Goal: Task Accomplishment & Management: Manage account settings

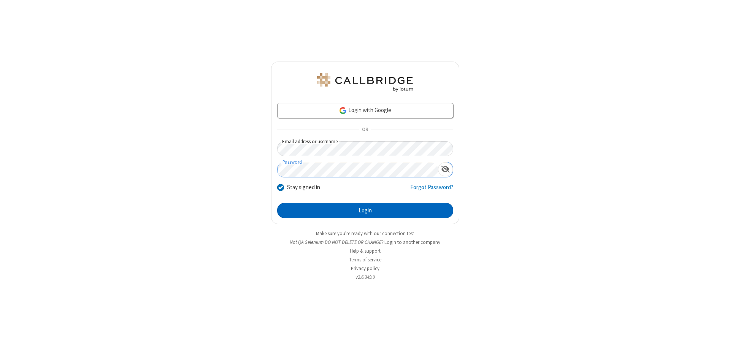
click at [365, 211] on button "Login" at bounding box center [365, 210] width 176 height 15
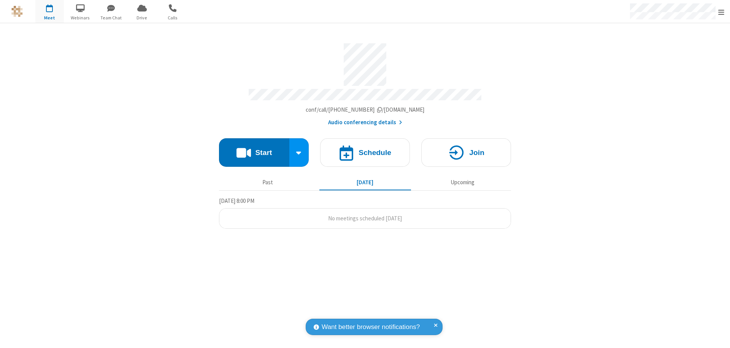
click at [721, 12] on span "Open menu" at bounding box center [721, 12] width 6 height 8
click at [677, 51] on div "Settings" at bounding box center [677, 51] width 106 height 21
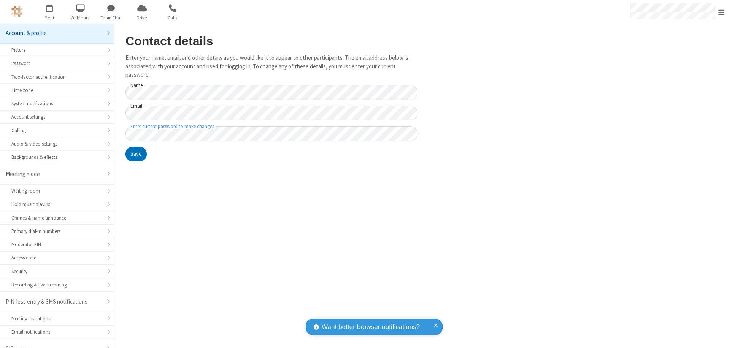
scroll to position [11, 0]
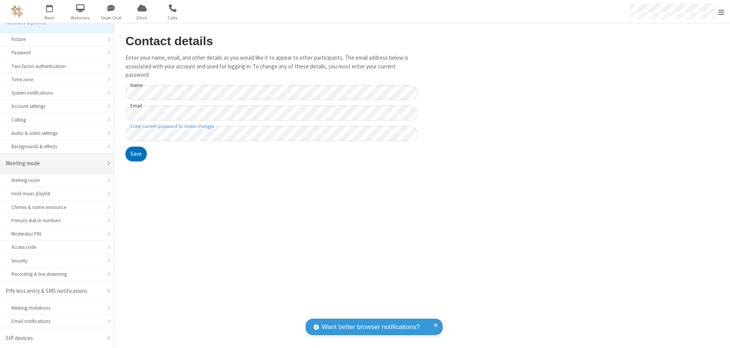
click at [54, 164] on div "Meeting mode" at bounding box center [54, 163] width 97 height 9
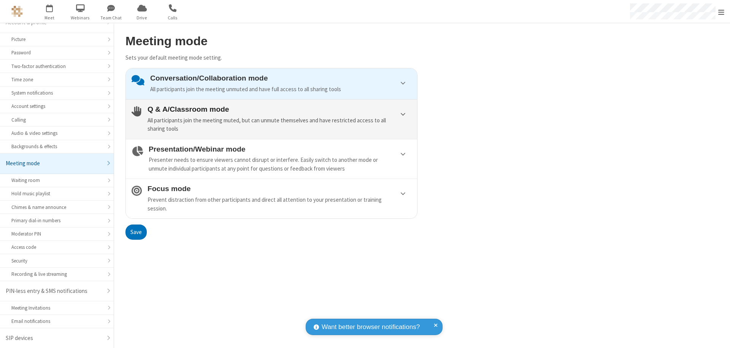
click at [272, 119] on div "All participants join the meeting muted, but can unmute themselves and have res…" at bounding box center [280, 124] width 264 height 17
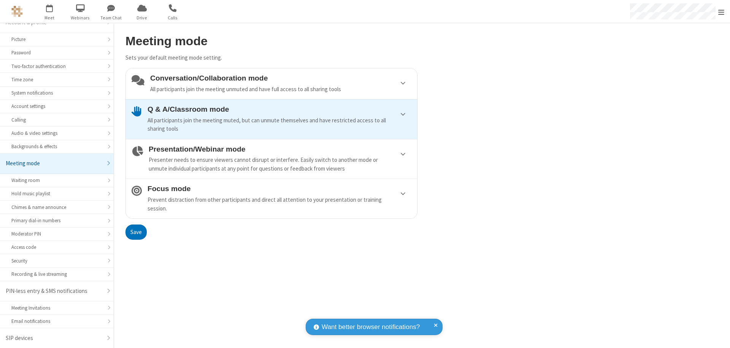
click at [136, 232] on button "Save" at bounding box center [135, 232] width 21 height 15
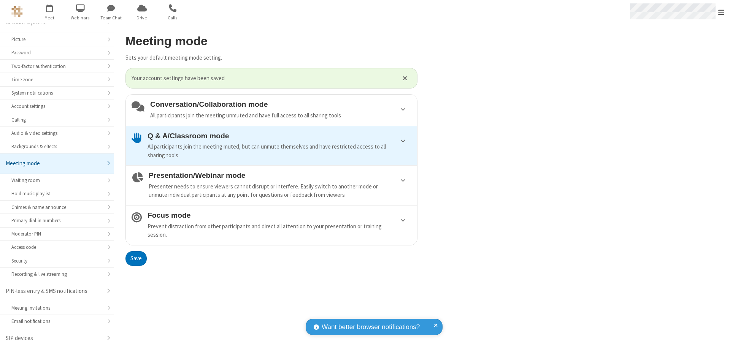
click at [721, 11] on span "Open menu" at bounding box center [721, 12] width 6 height 8
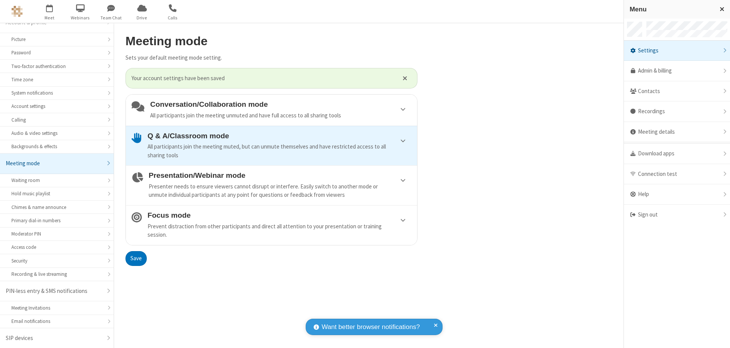
click at [677, 215] on div "Sign out" at bounding box center [677, 215] width 106 height 20
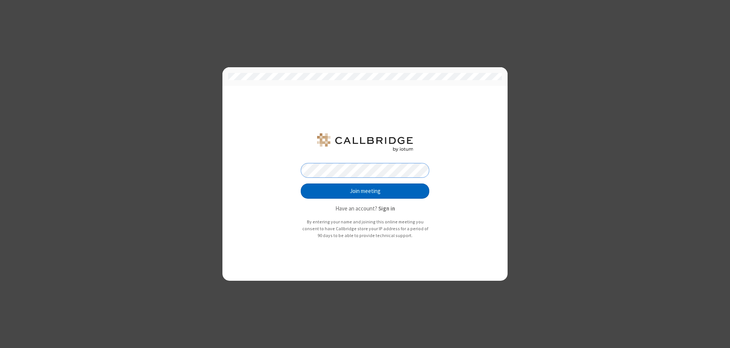
click at [365, 191] on button "Join meeting" at bounding box center [365, 191] width 129 height 15
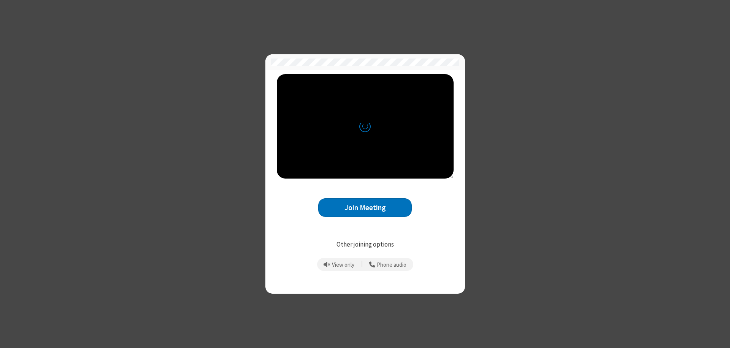
click at [365, 208] on button "Join Meeting" at bounding box center [365, 208] width 94 height 19
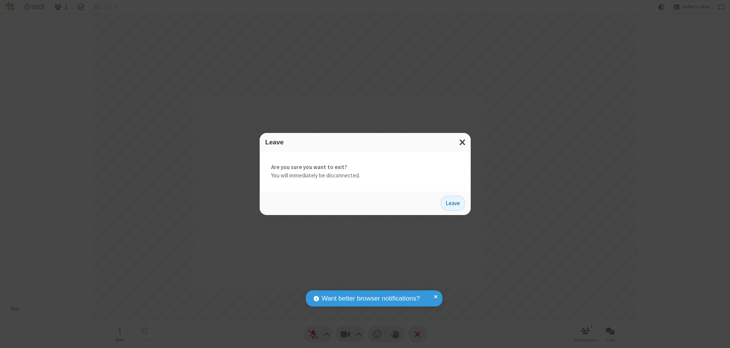
click at [453, 203] on button "Leave" at bounding box center [453, 203] width 24 height 15
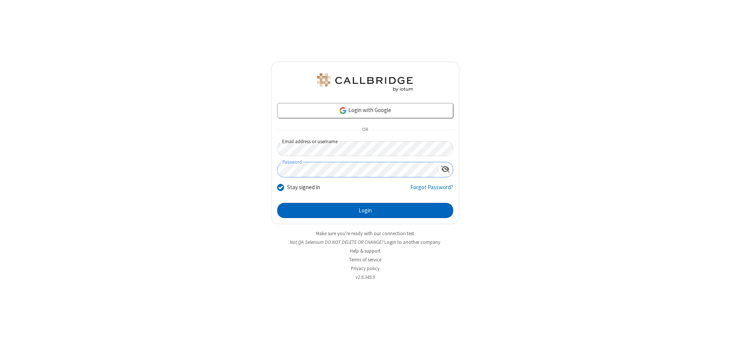
click at [365, 211] on button "Login" at bounding box center [365, 210] width 176 height 15
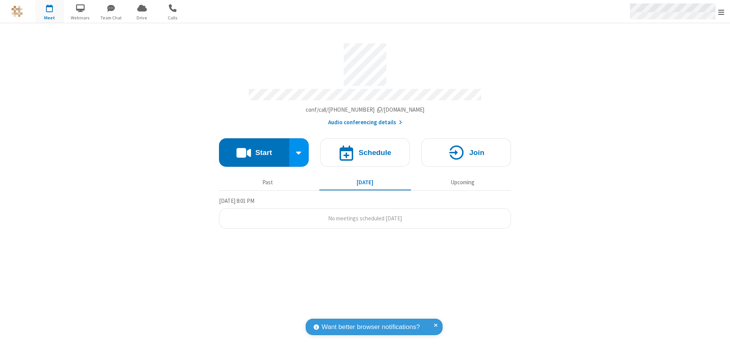
click at [721, 12] on span "Open menu" at bounding box center [721, 12] width 6 height 8
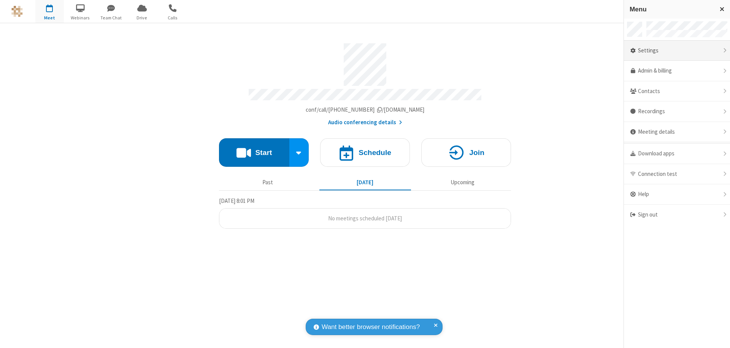
click at [677, 51] on div "Settings" at bounding box center [677, 51] width 106 height 21
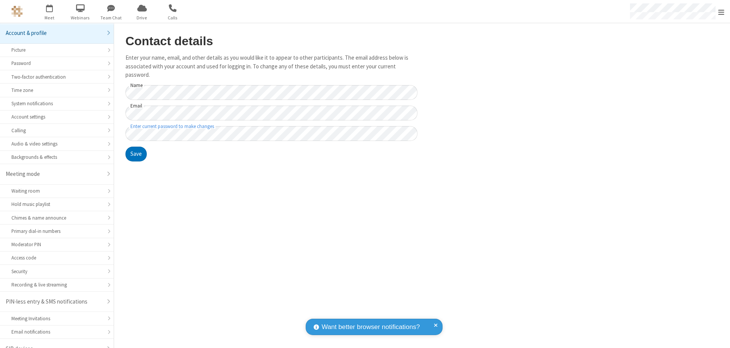
scroll to position [11, 0]
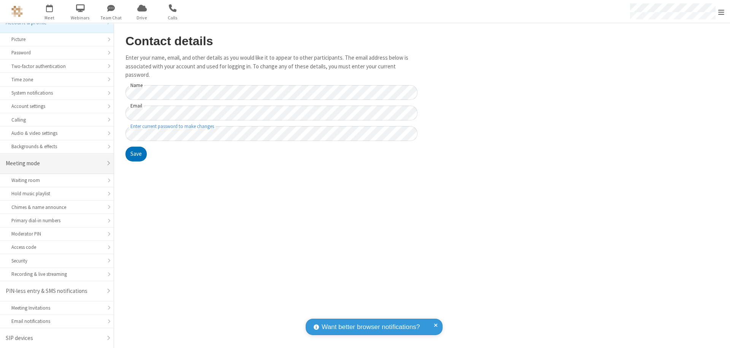
click at [54, 164] on div "Meeting mode" at bounding box center [54, 163] width 97 height 9
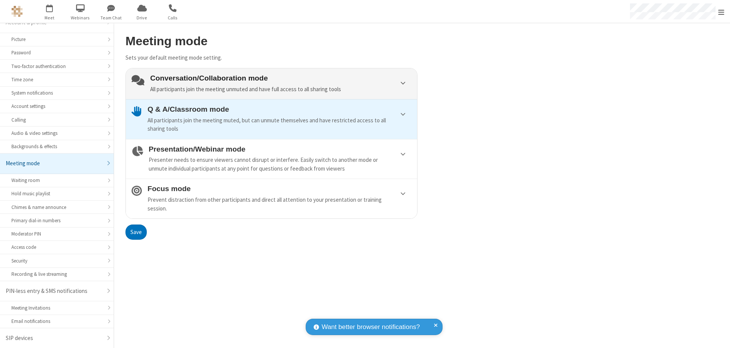
click at [272, 84] on div "Conversation/Collaboration mode All participants join the meeting unmuted and h…" at bounding box center [280, 83] width 261 height 19
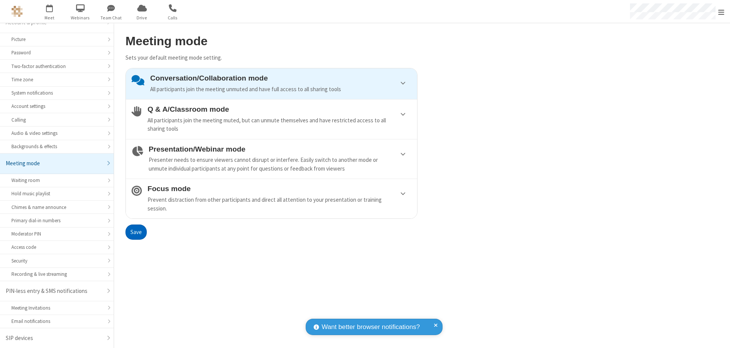
click at [136, 232] on button "Save" at bounding box center [135, 232] width 21 height 15
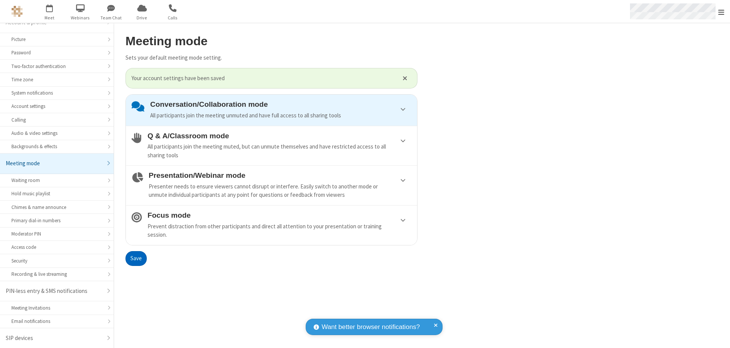
click at [721, 11] on span "Open menu" at bounding box center [721, 12] width 6 height 8
